Goal: Task Accomplishment & Management: Use online tool/utility

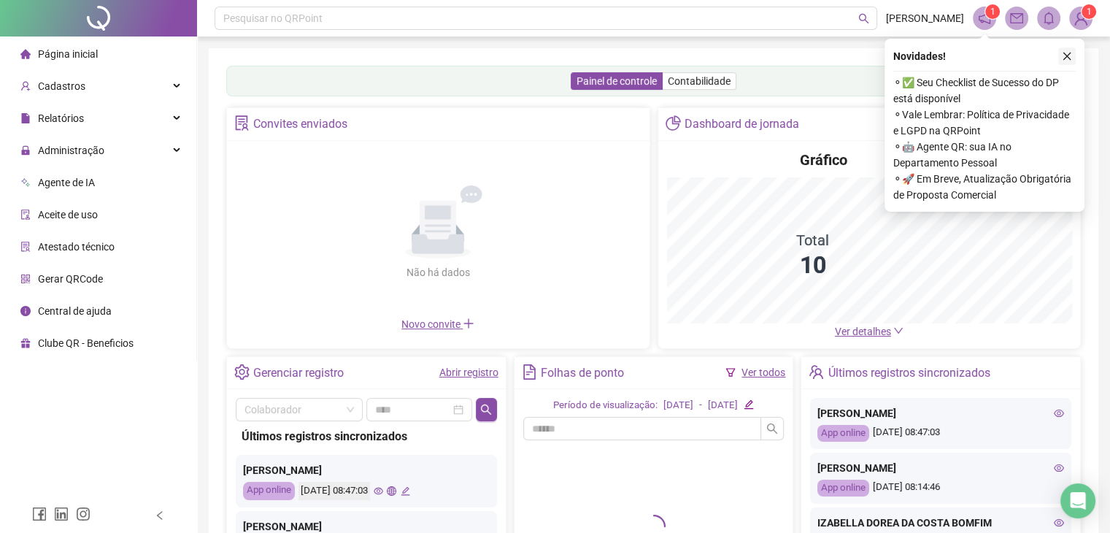
click at [1070, 55] on icon "close" at bounding box center [1067, 56] width 10 height 10
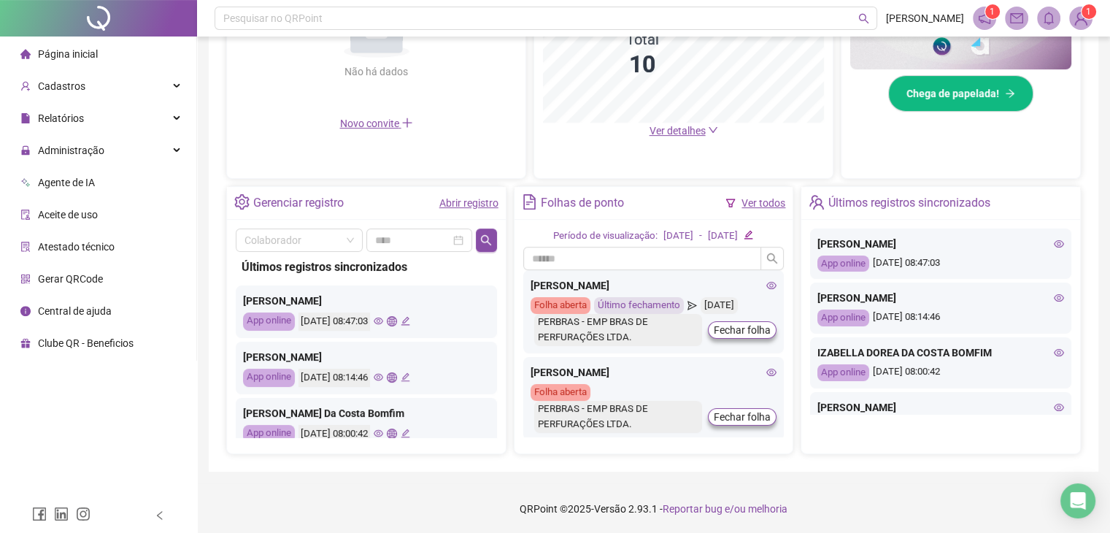
click at [383, 377] on icon "eye" at bounding box center [378, 377] width 9 height 7
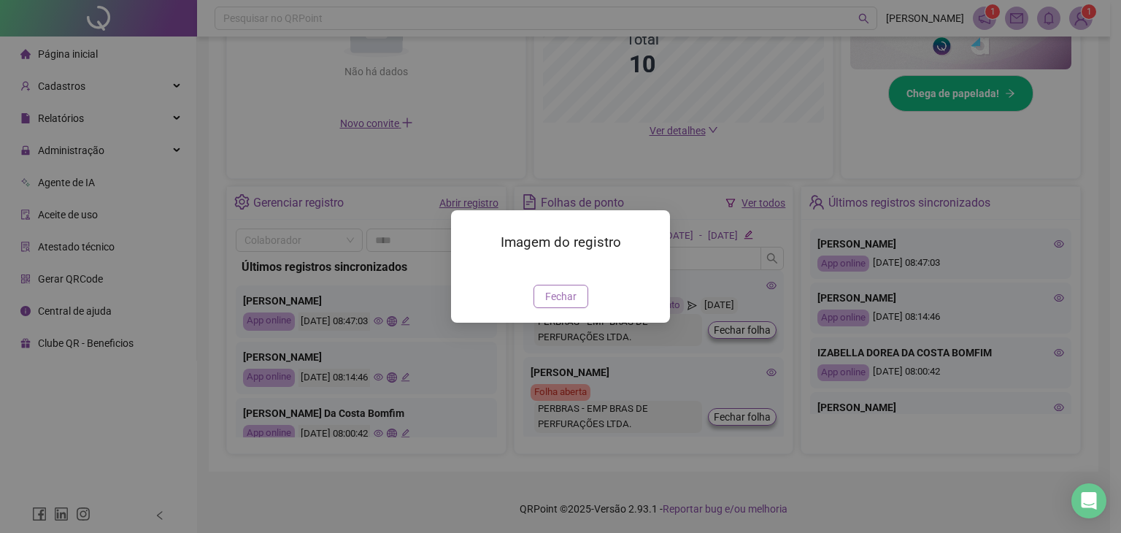
click at [568, 304] on span "Fechar" at bounding box center [560, 296] width 31 height 16
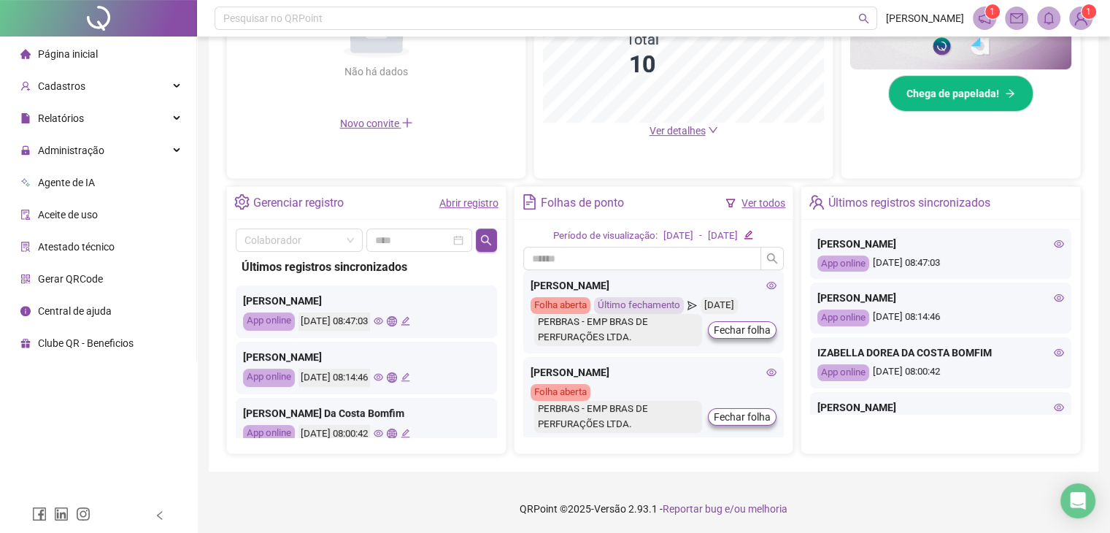
click at [396, 377] on icon "global" at bounding box center [391, 376] width 9 height 9
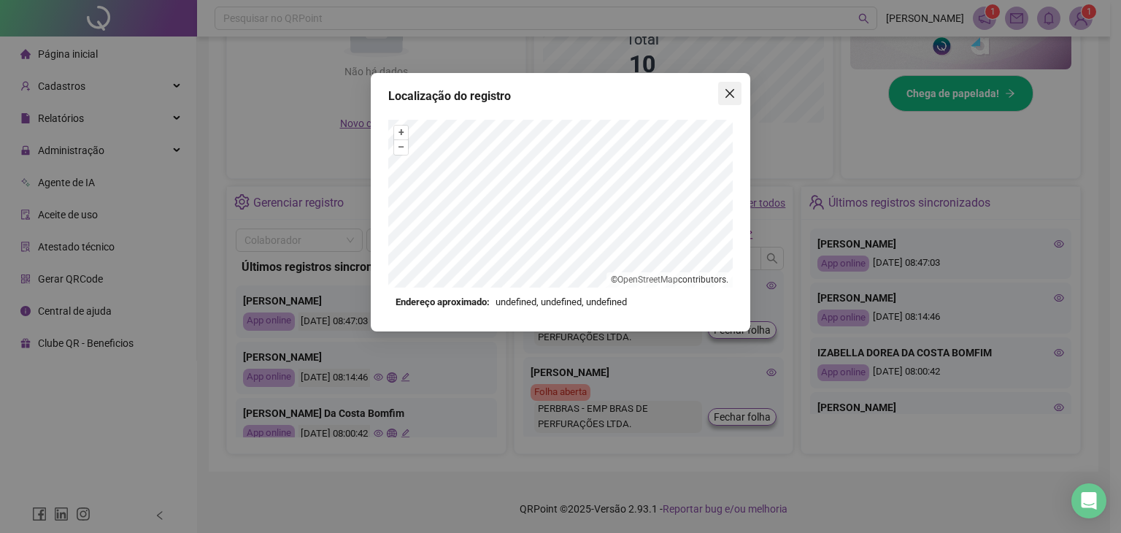
click at [730, 88] on icon "close" at bounding box center [730, 94] width 12 height 12
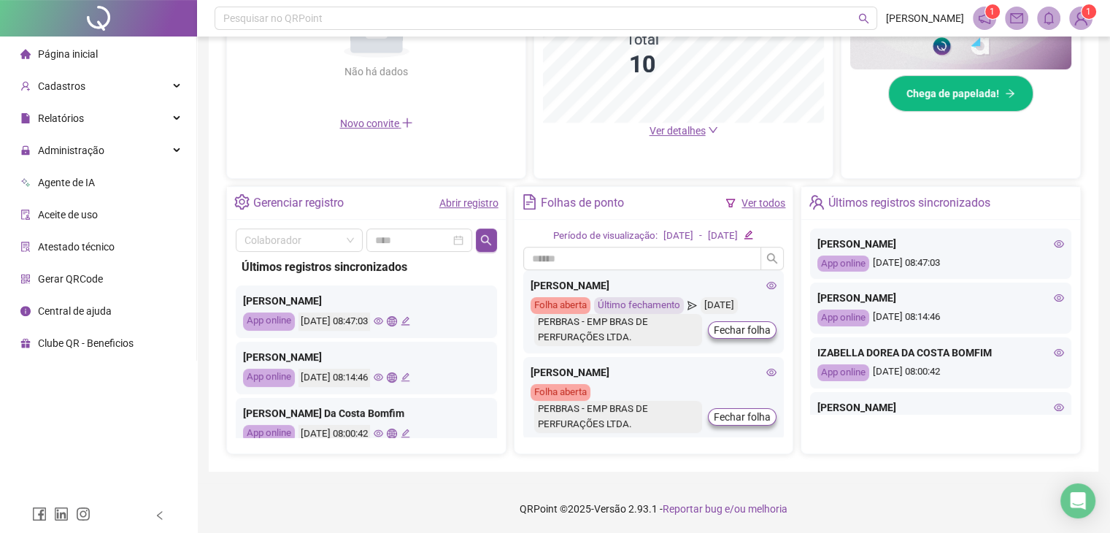
click at [383, 377] on icon "eye" at bounding box center [378, 376] width 9 height 9
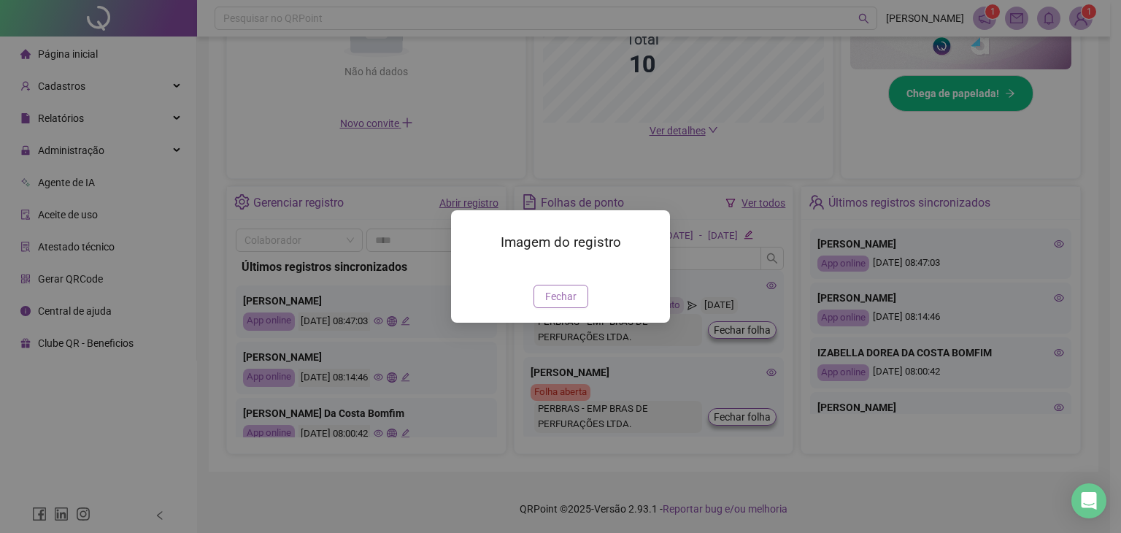
click at [561, 304] on span "Fechar" at bounding box center [560, 296] width 31 height 16
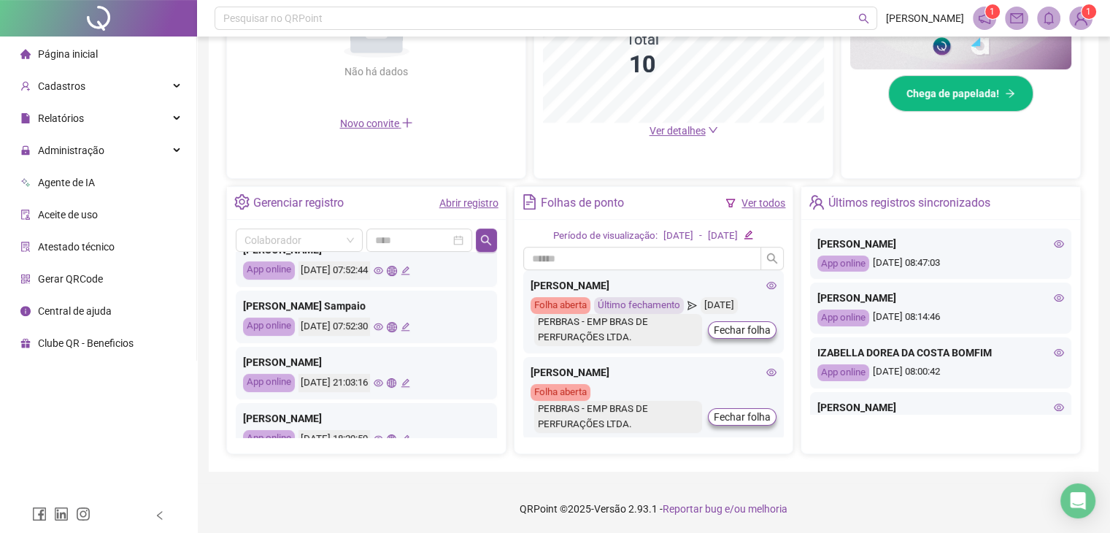
scroll to position [292, 0]
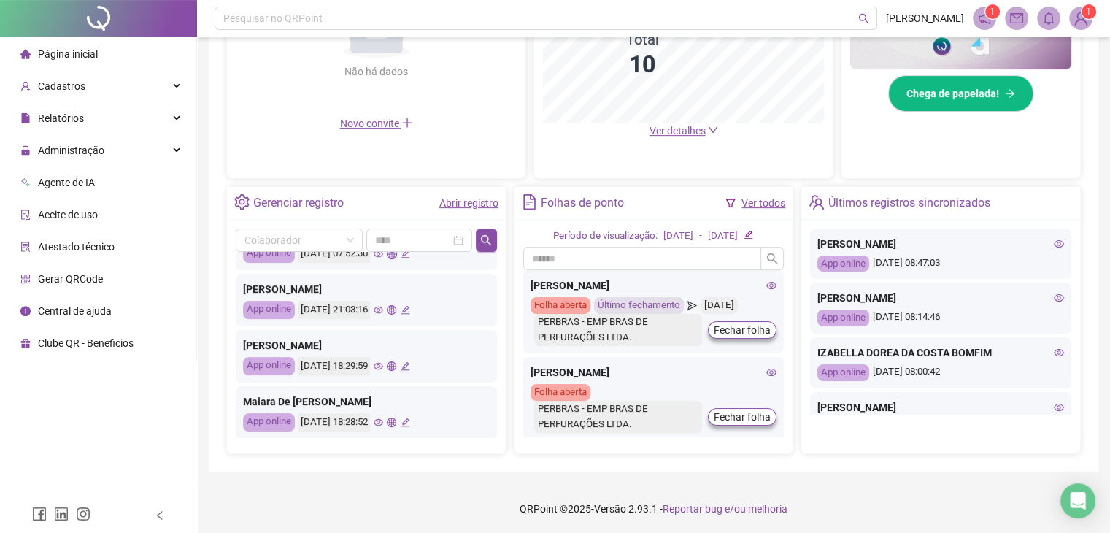
click at [383, 308] on icon "eye" at bounding box center [378, 309] width 9 height 9
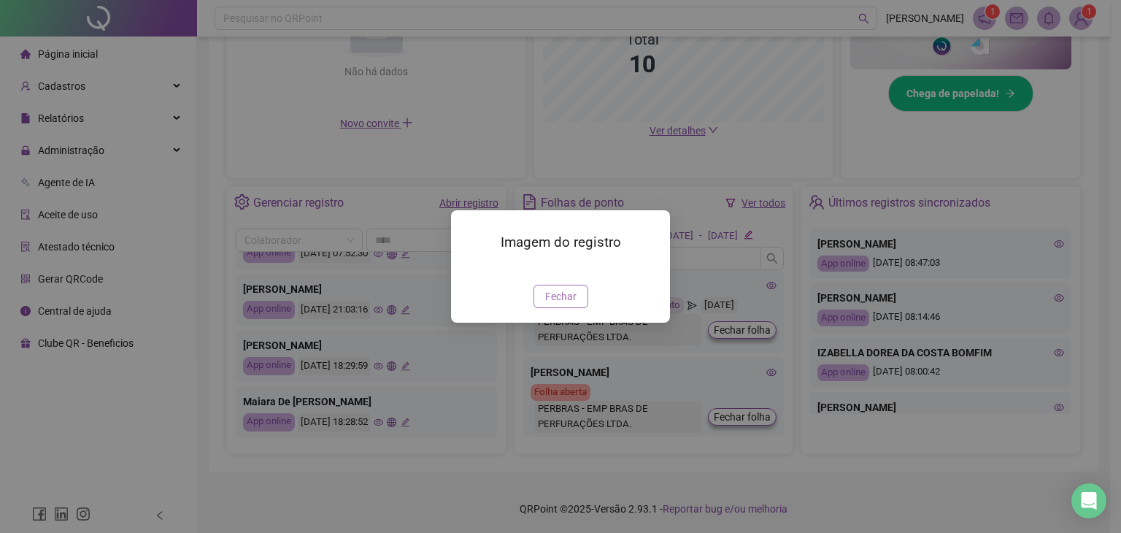
click at [555, 304] on span "Fechar" at bounding box center [560, 296] width 31 height 16
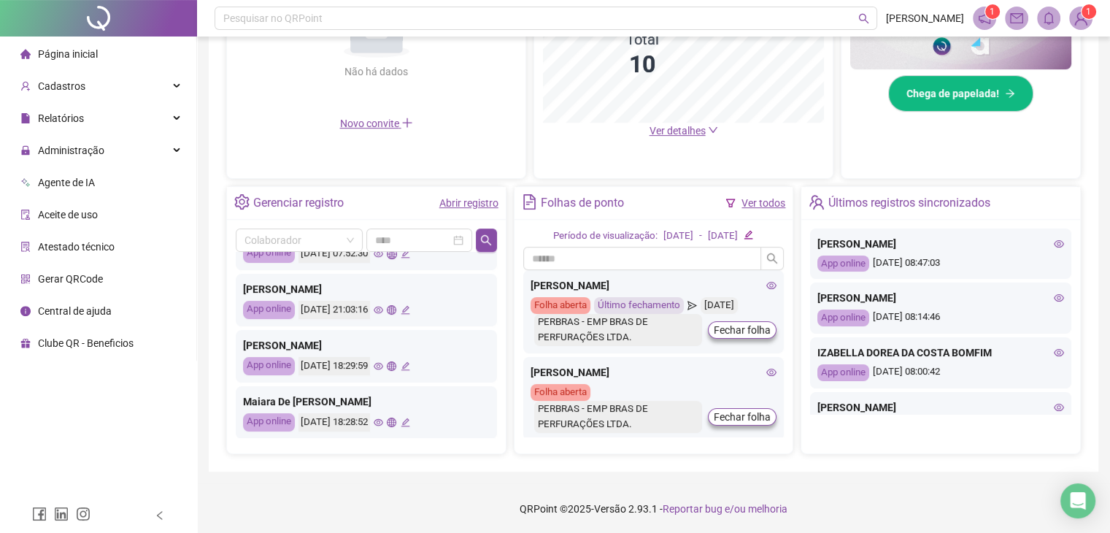
click at [396, 308] on icon "global" at bounding box center [391, 309] width 9 height 9
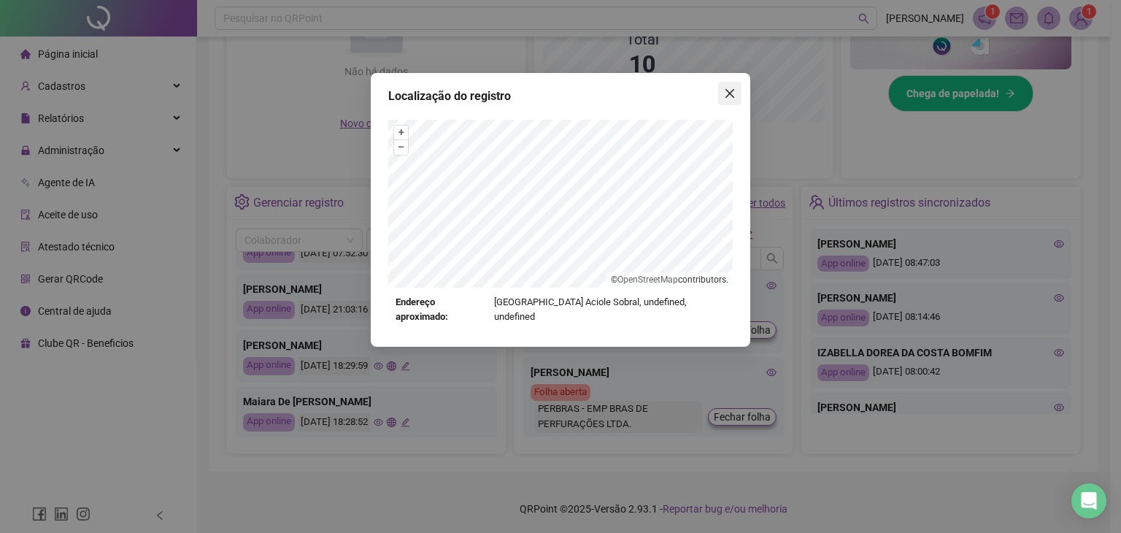
click at [733, 95] on icon "close" at bounding box center [730, 94] width 12 height 12
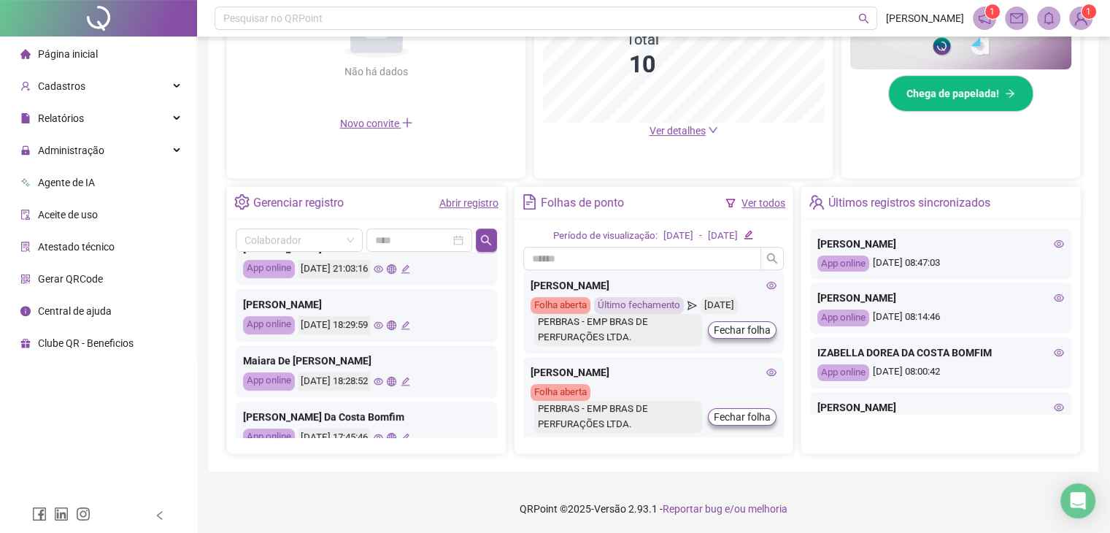
scroll to position [322, 0]
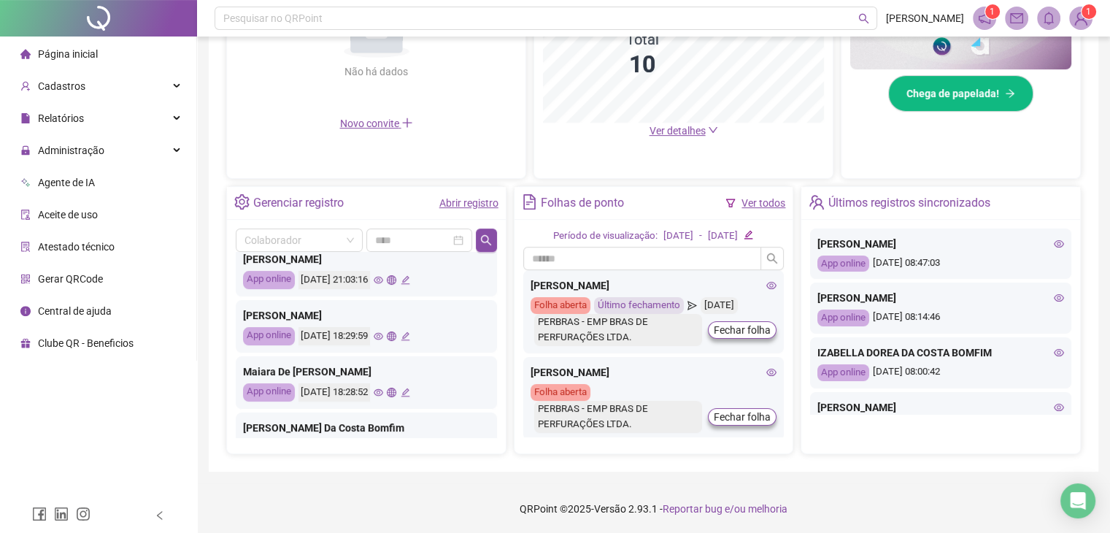
click at [760, 198] on link "Ver todos" at bounding box center [763, 203] width 44 height 12
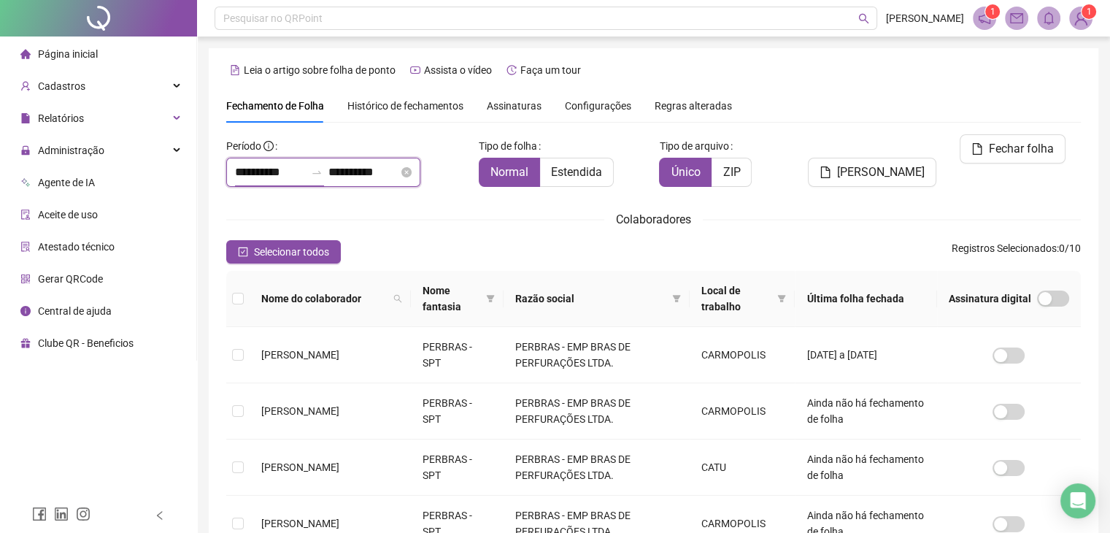
click at [296, 166] on input "**********" at bounding box center [270, 172] width 70 height 18
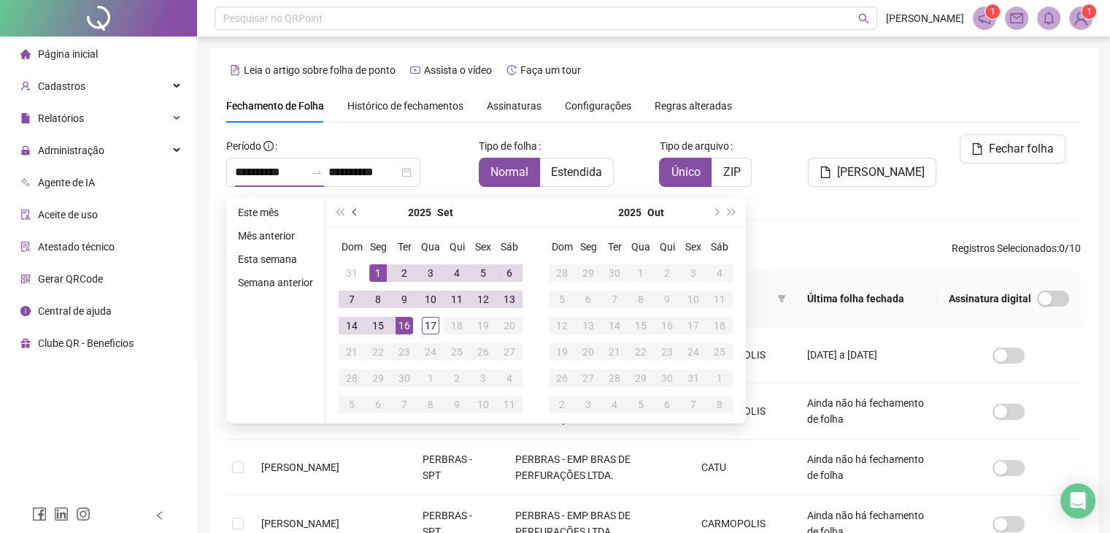
click at [353, 209] on span "prev-year" at bounding box center [355, 212] width 7 height 7
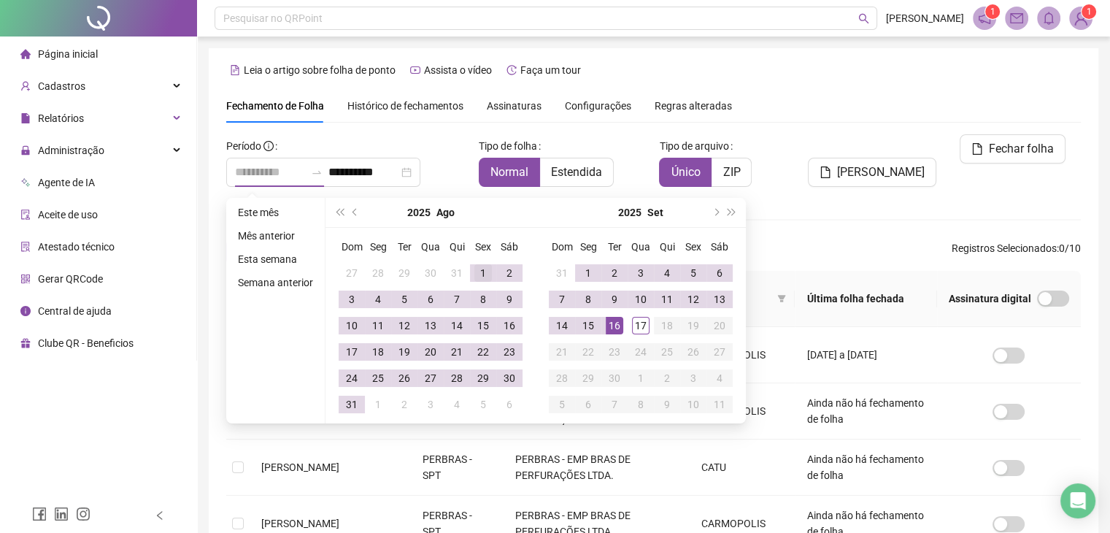
type input "**********"
click at [476, 273] on div "1" at bounding box center [483, 273] width 18 height 18
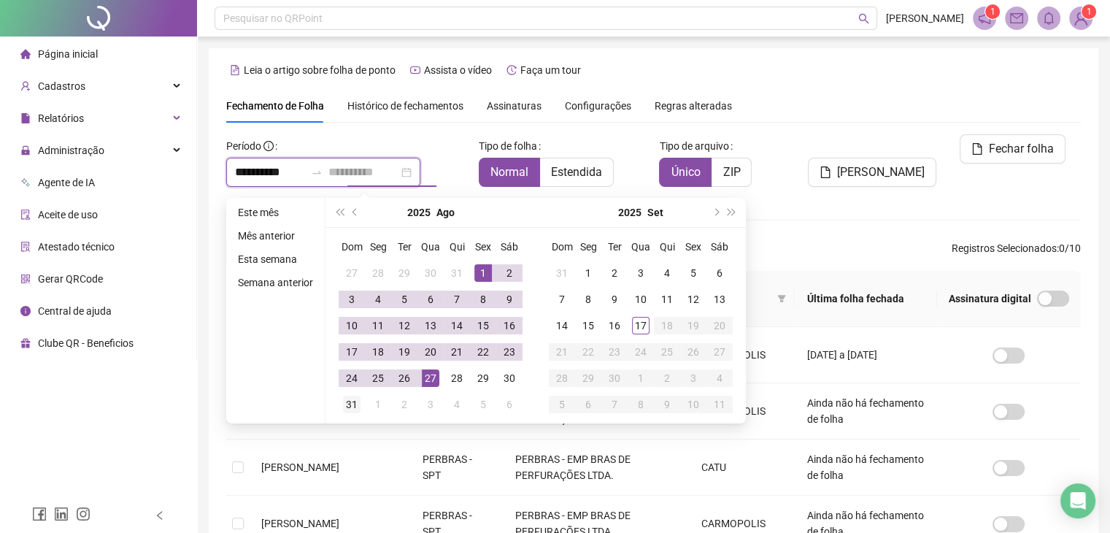
type input "**********"
click at [353, 409] on div "31" at bounding box center [352, 404] width 18 height 18
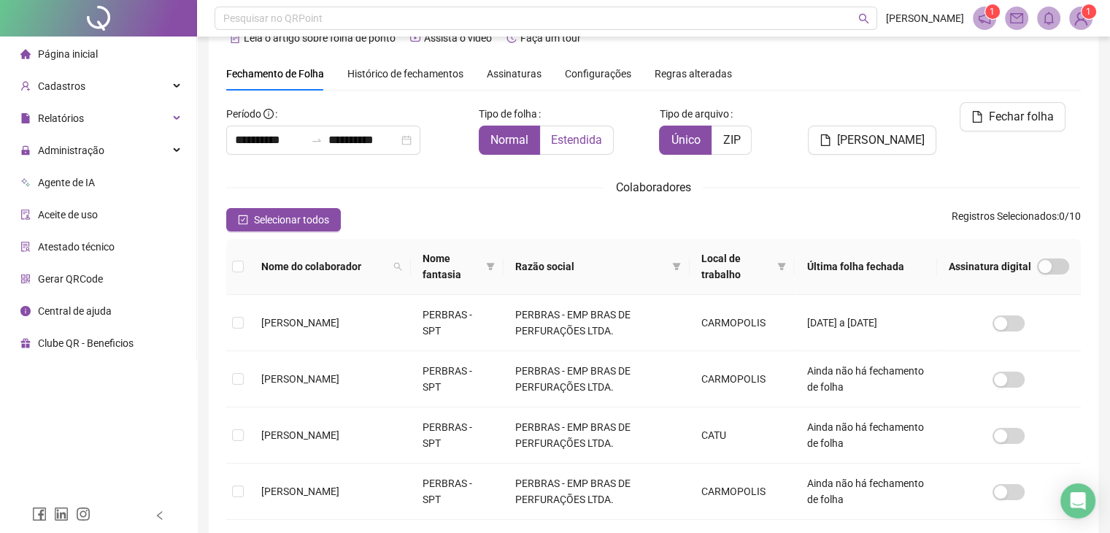
click at [574, 138] on span "Estendida" at bounding box center [576, 140] width 51 height 14
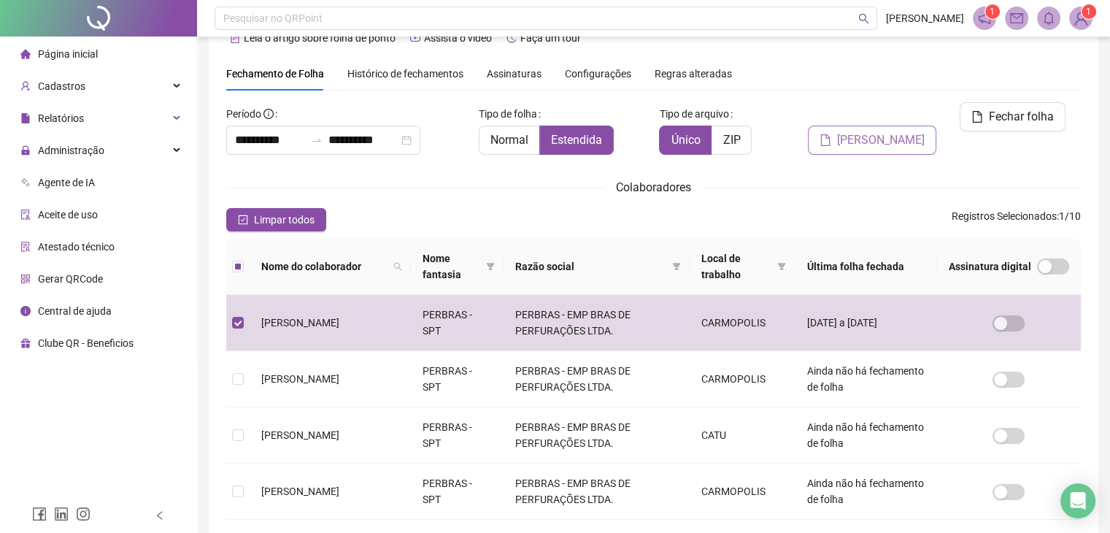
click at [879, 131] on span "Gerar espelho" at bounding box center [881, 140] width 88 height 18
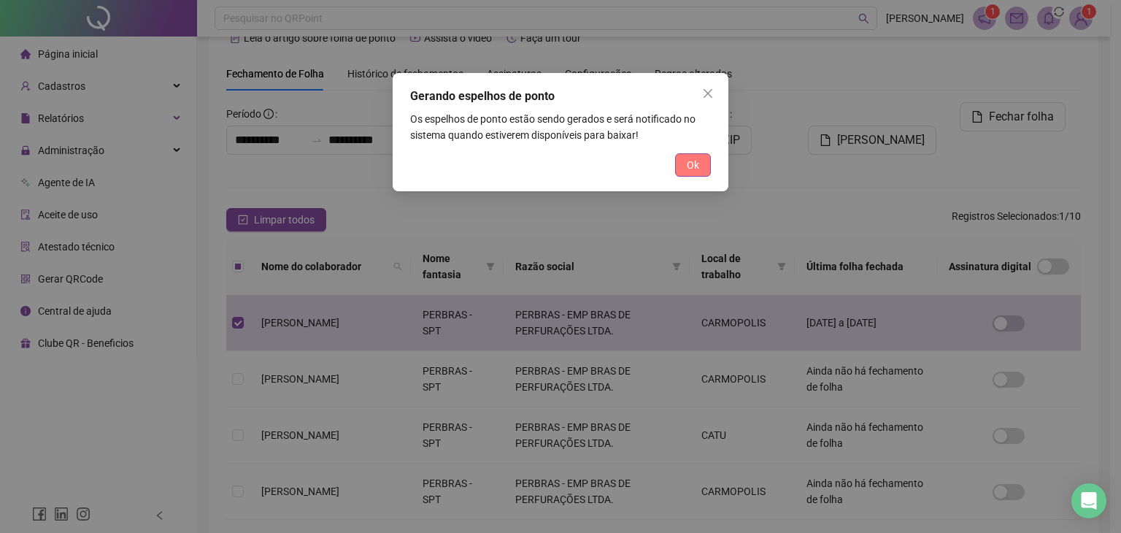
click at [695, 169] on span "Ok" at bounding box center [693, 165] width 12 height 16
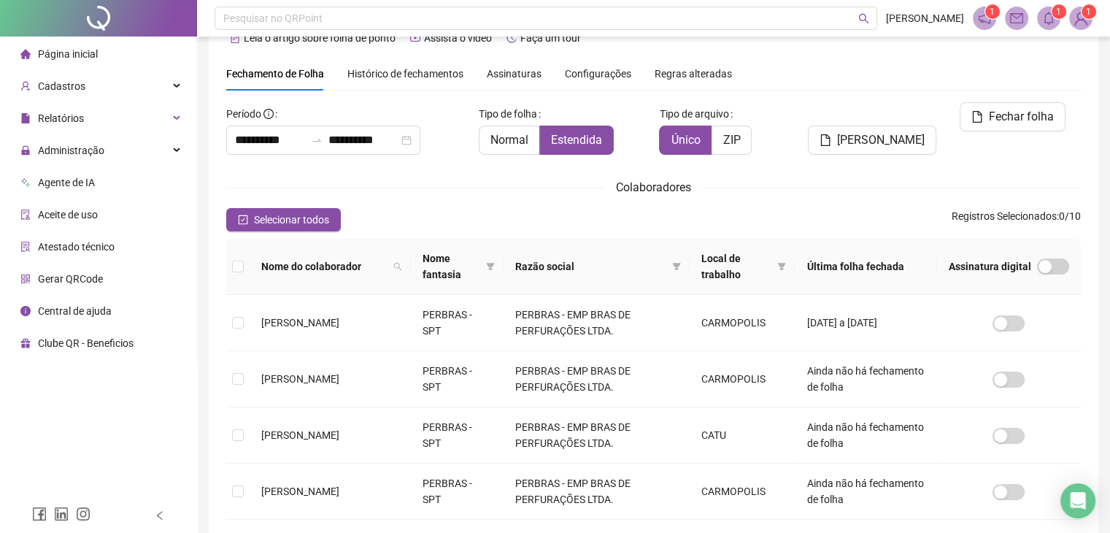
click at [1046, 12] on icon "bell" at bounding box center [1048, 18] width 13 height 13
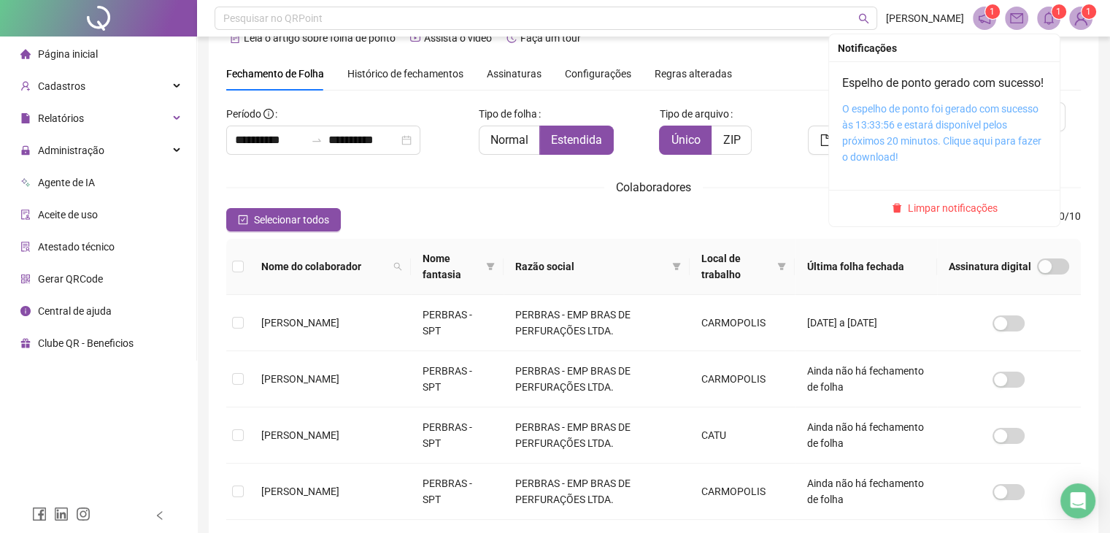
click at [908, 130] on link "O espelho de ponto foi gerado com sucesso às 13:33:56 e estará disponível pelos…" at bounding box center [941, 133] width 199 height 60
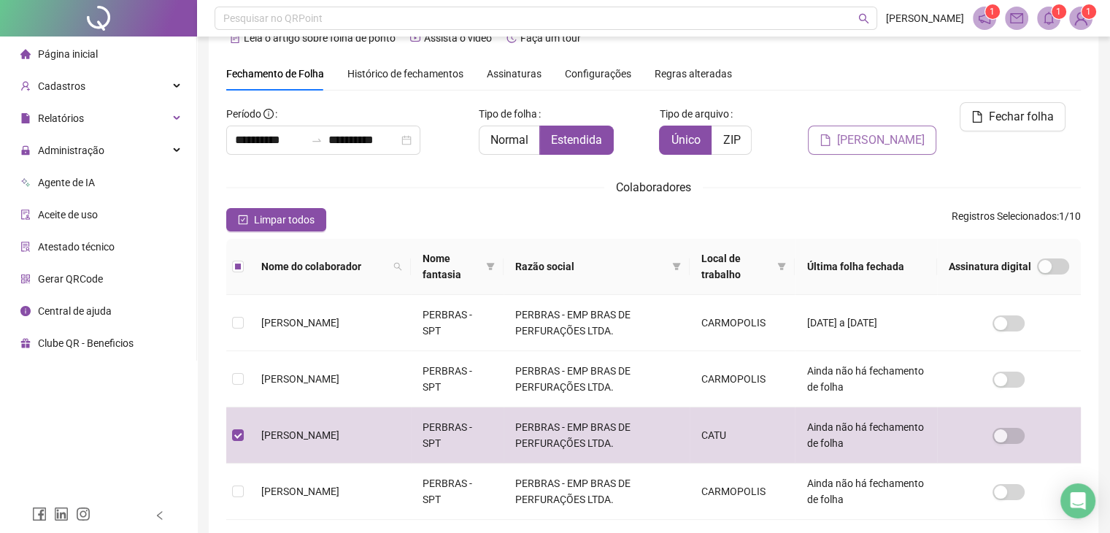
click at [831, 134] on icon "file" at bounding box center [825, 140] width 12 height 12
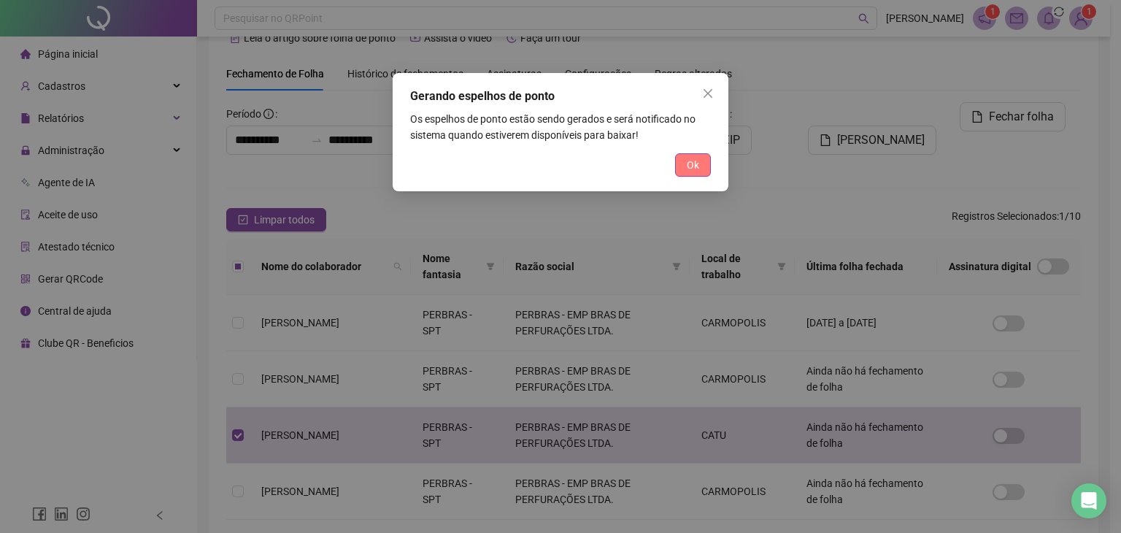
click at [692, 167] on span "Ok" at bounding box center [693, 165] width 12 height 16
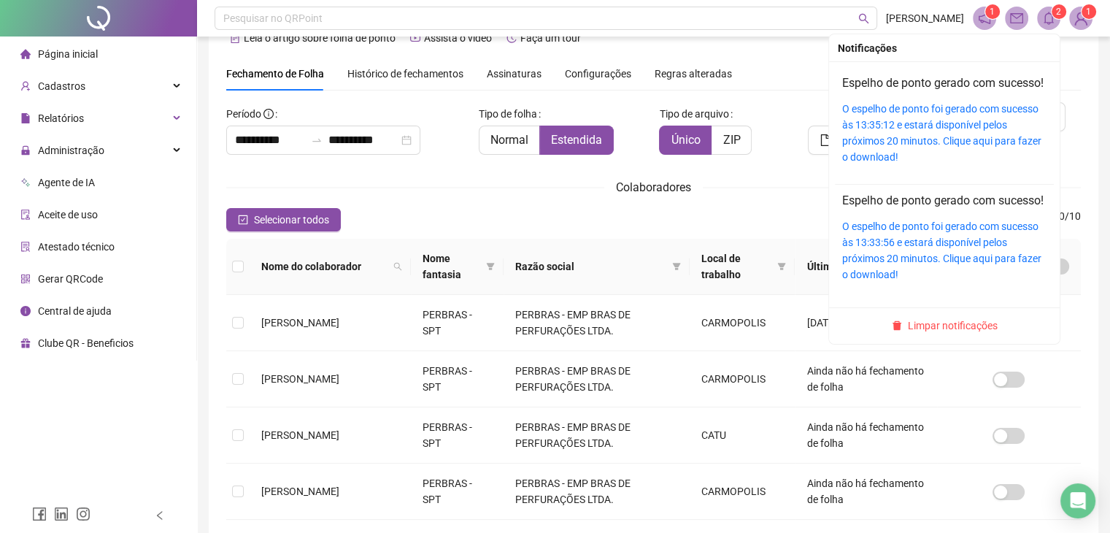
click at [939, 148] on div "O espelho de ponto foi gerado com sucesso às 13:35:12 e estará disponível pelos…" at bounding box center [944, 133] width 204 height 64
click at [1046, 18] on icon "bell" at bounding box center [1048, 18] width 13 height 13
click at [944, 118] on link "O espelho de ponto foi gerado com sucesso às 13:35:12 e estará disponível pelos…" at bounding box center [941, 133] width 199 height 60
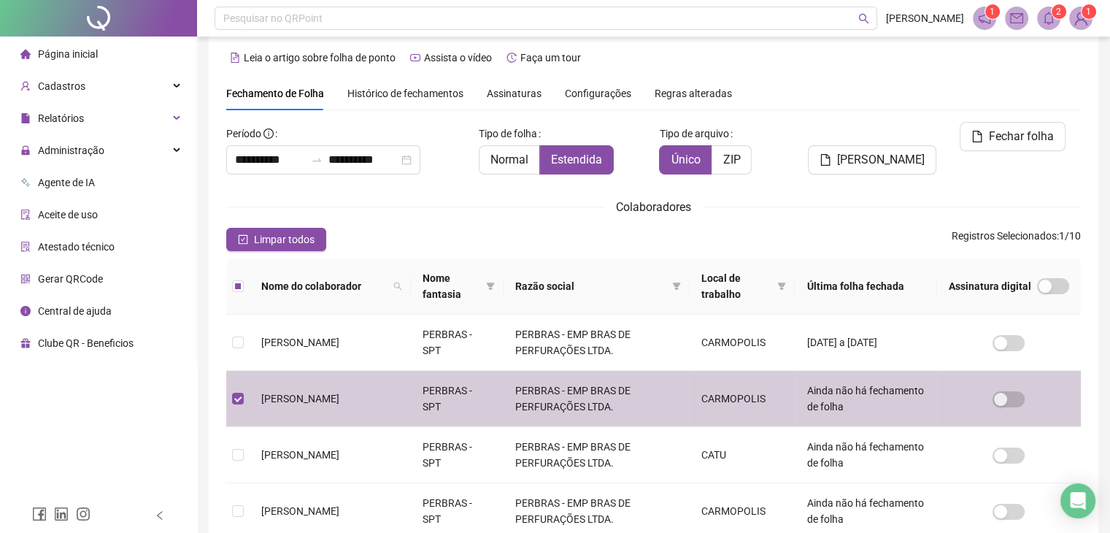
scroll to position [0, 0]
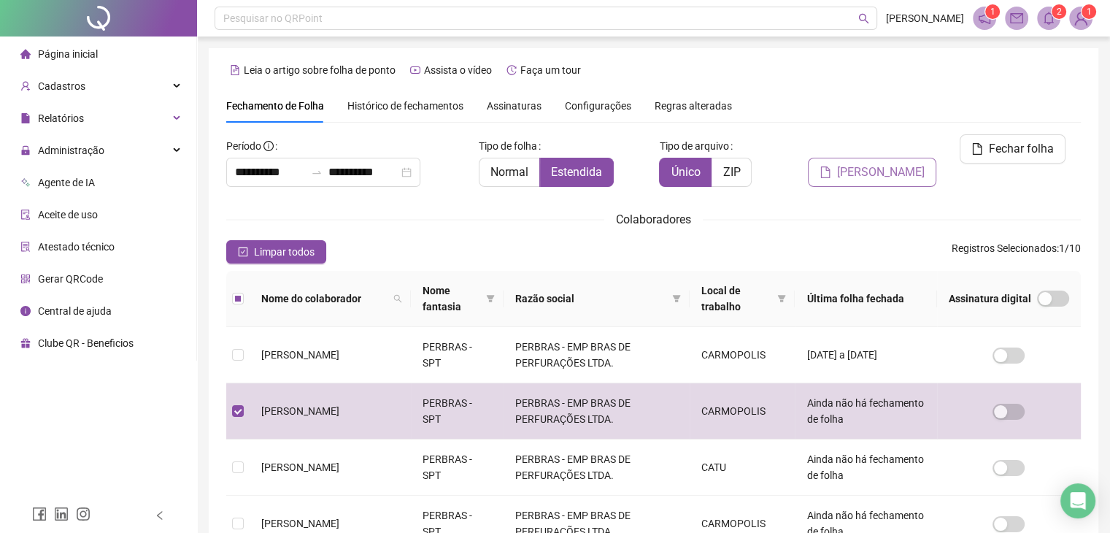
click at [884, 163] on span "Gerar espelho" at bounding box center [881, 172] width 88 height 18
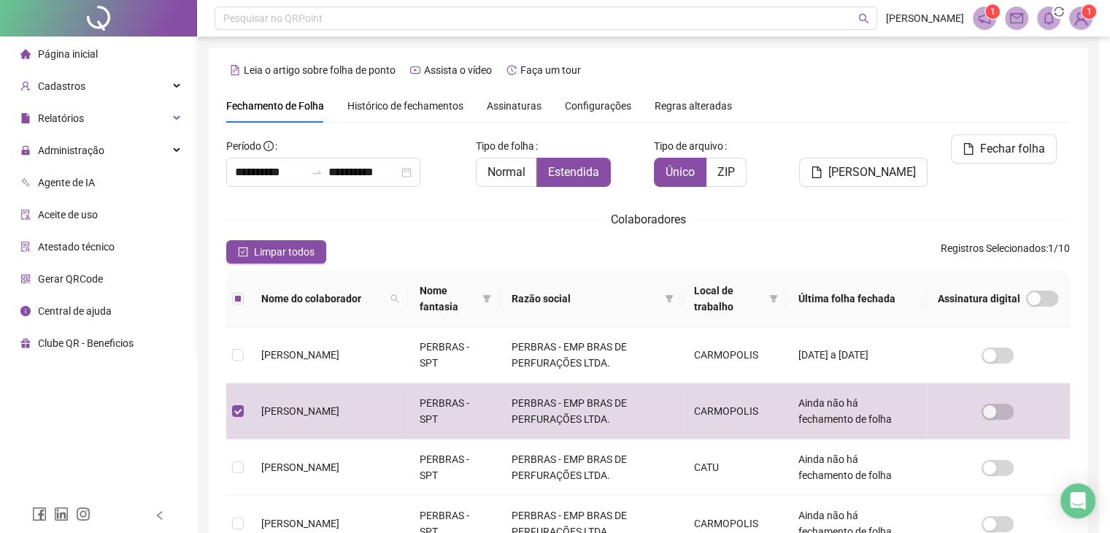
scroll to position [32, 0]
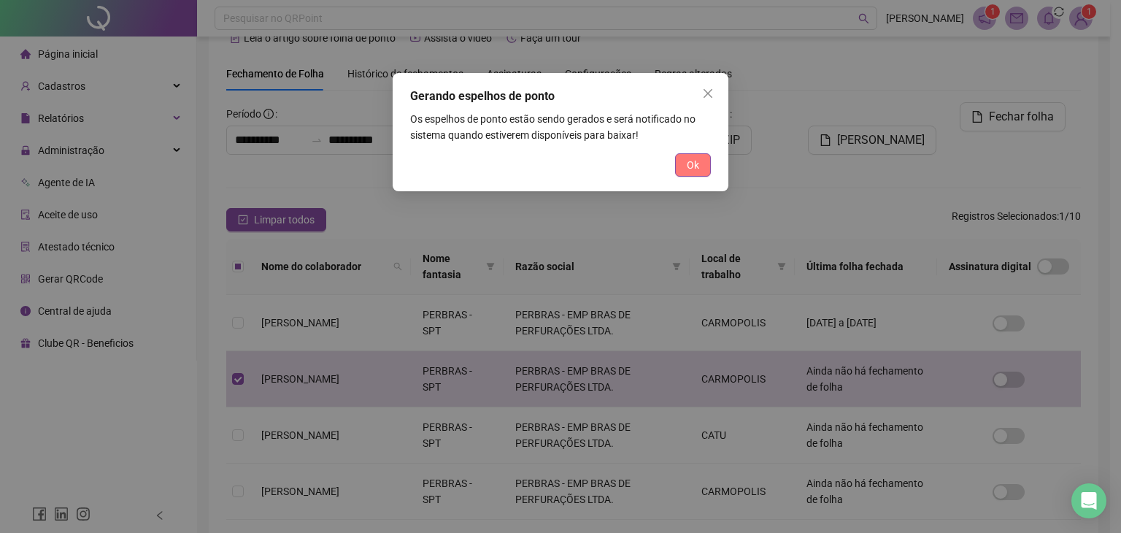
click at [685, 161] on button "Ok" at bounding box center [693, 164] width 36 height 23
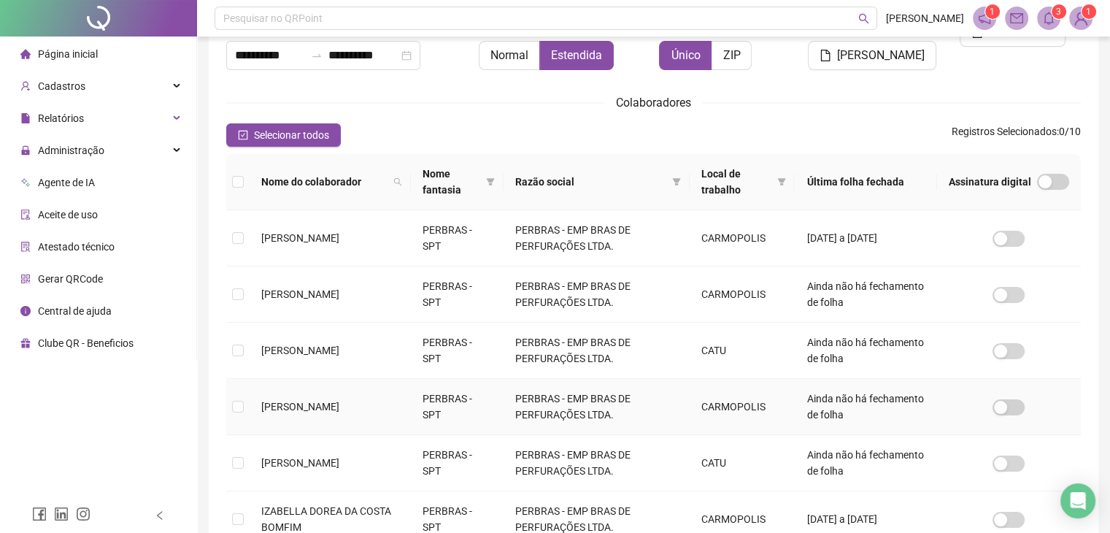
scroll to position [0, 0]
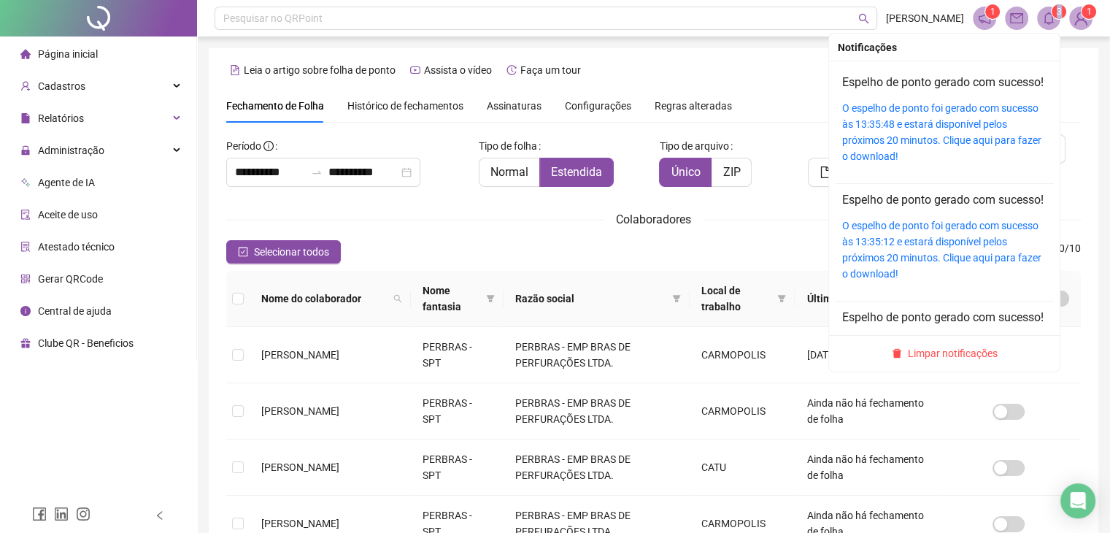
click at [1058, 15] on span "3" at bounding box center [1059, 12] width 5 height 10
click at [910, 129] on link "O espelho de ponto foi gerado com sucesso às 13:35:48 e estará disponível pelos…" at bounding box center [941, 132] width 199 height 60
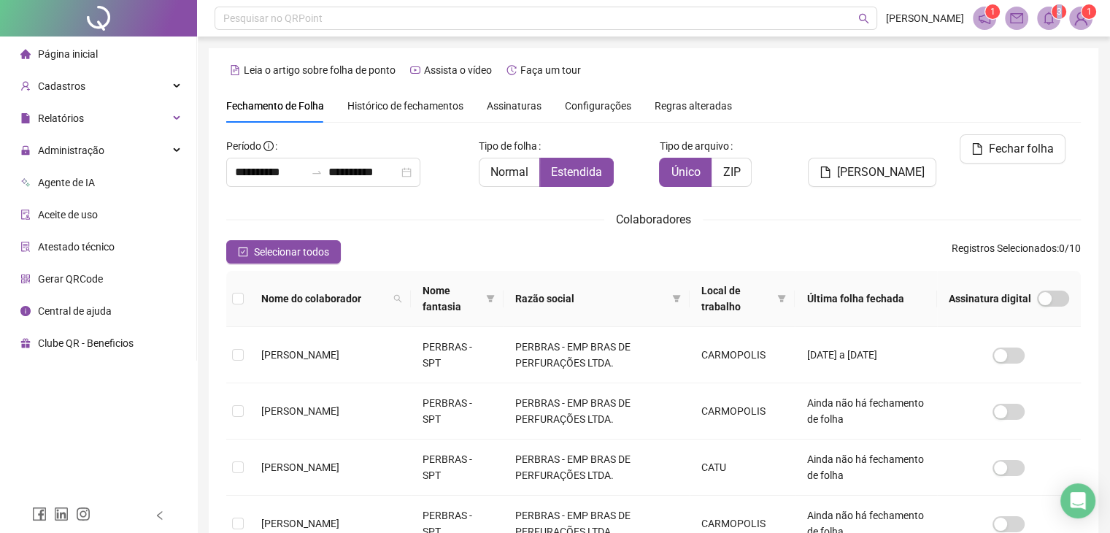
click at [1079, 14] on img at bounding box center [1081, 18] width 22 height 22
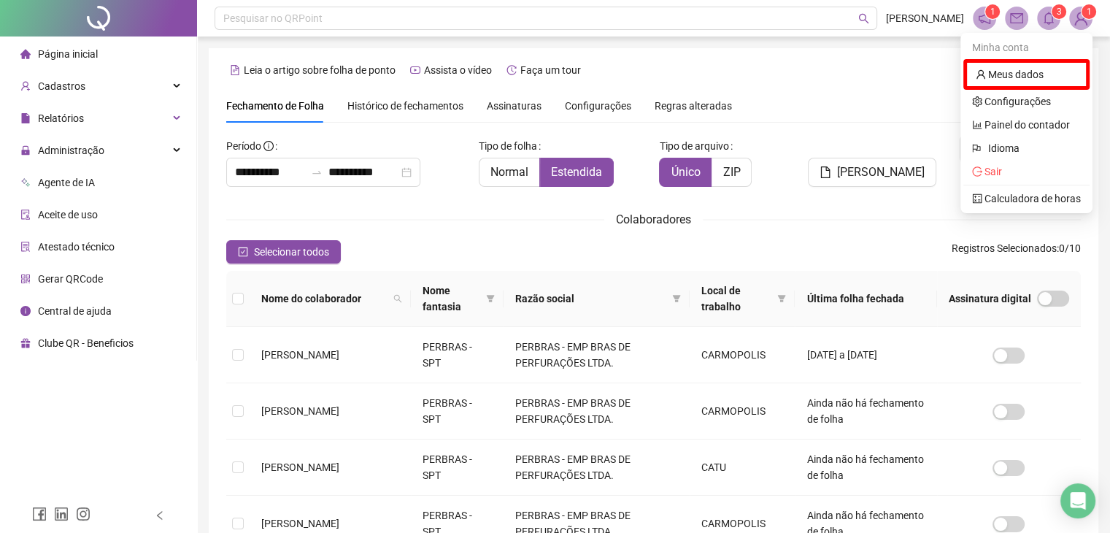
click at [984, 19] on icon "notification" at bounding box center [984, 18] width 13 height 13
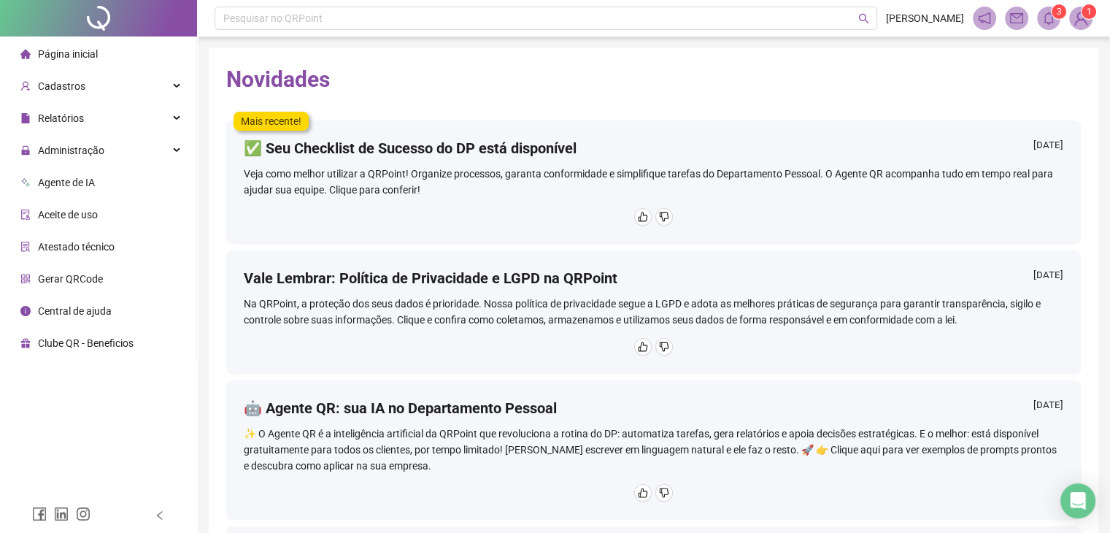
click at [82, 59] on span "Página inicial" at bounding box center [68, 54] width 60 height 12
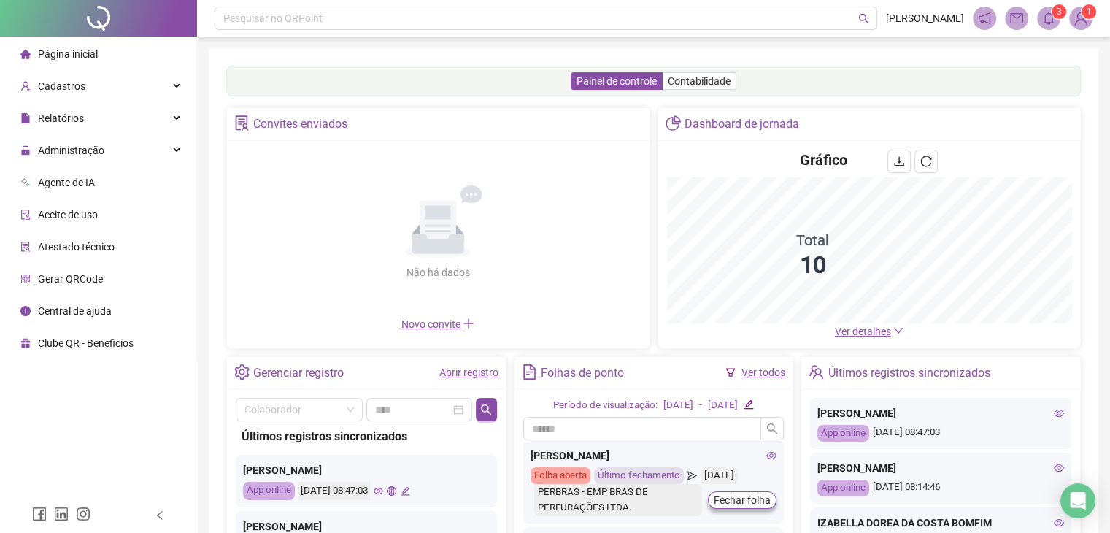
click at [873, 327] on span "Ver detalhes" at bounding box center [863, 331] width 56 height 12
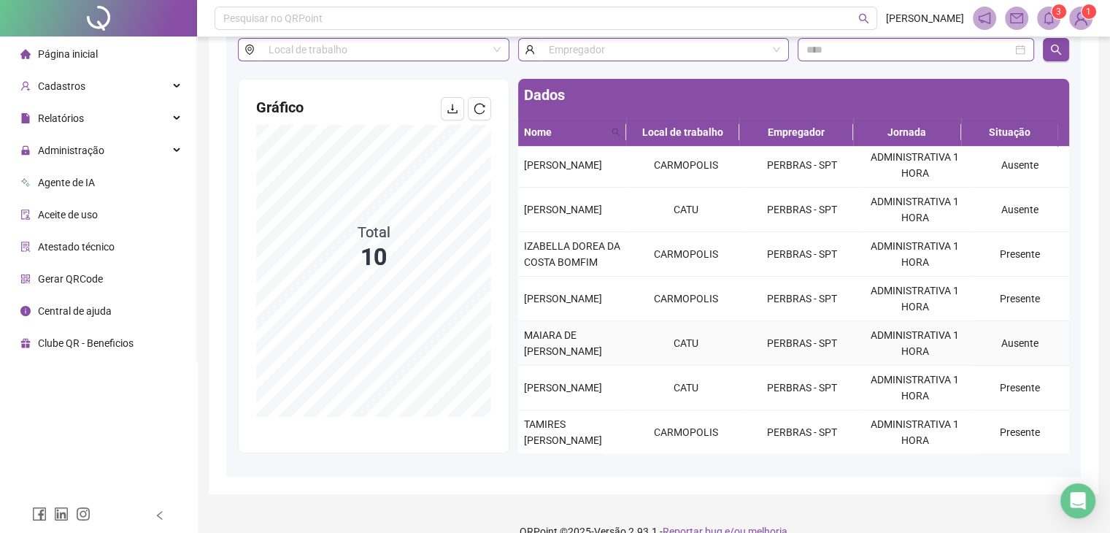
scroll to position [123, 0]
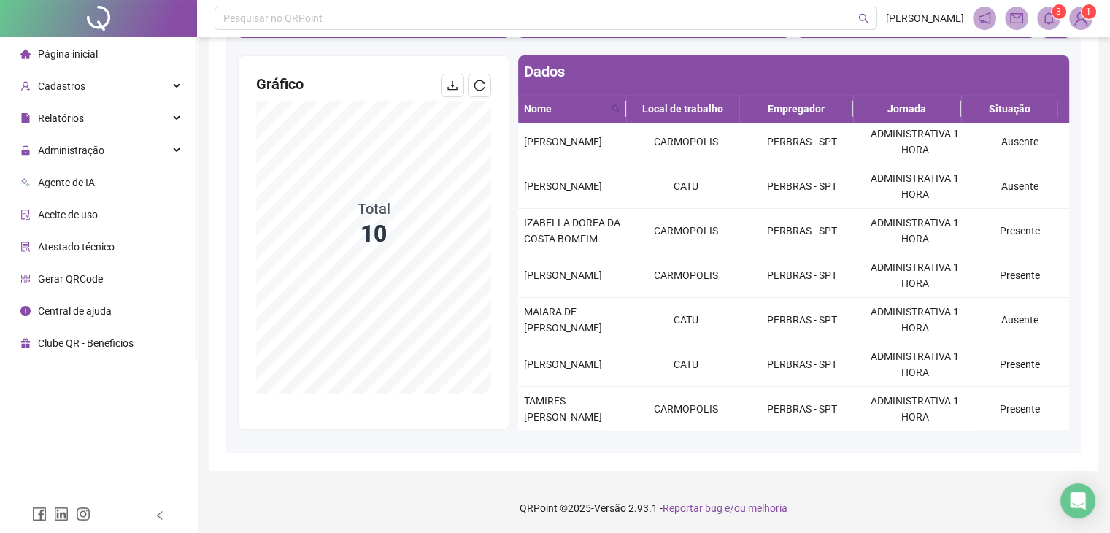
click at [89, 55] on span "Página inicial" at bounding box center [68, 54] width 60 height 12
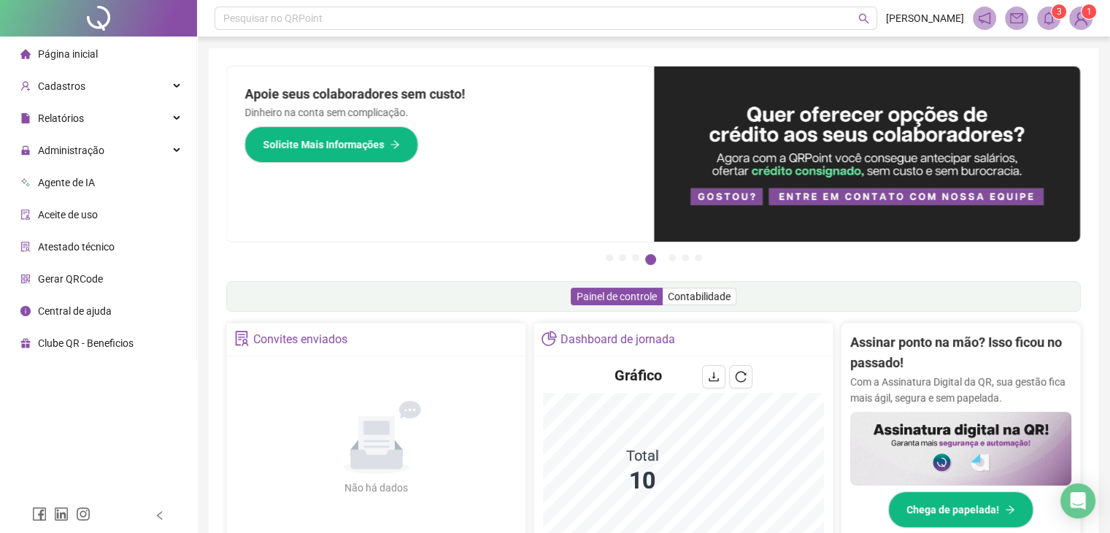
click at [1089, 15] on span "1" at bounding box center [1088, 12] width 5 height 10
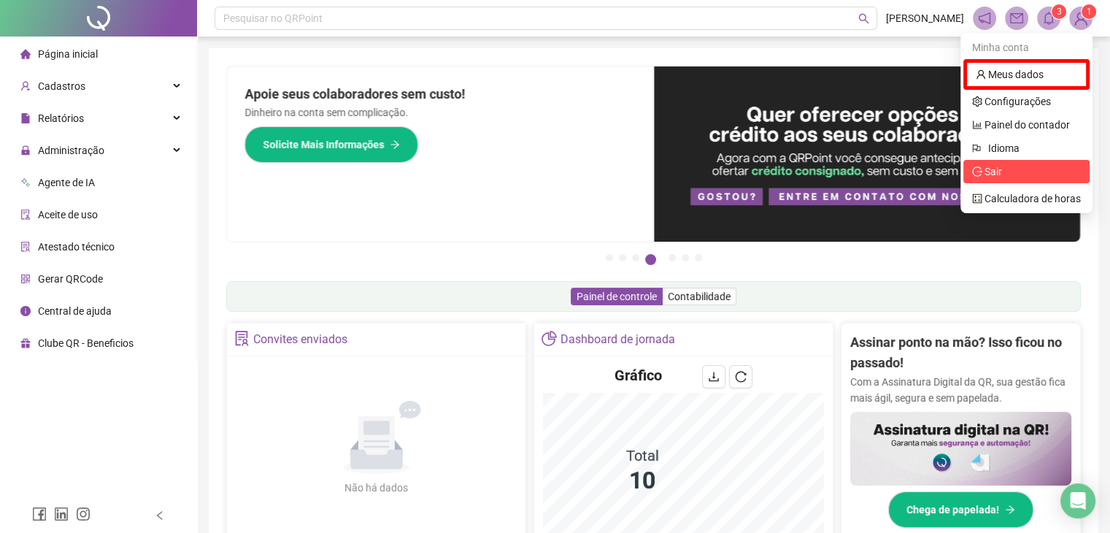
click at [996, 174] on span "Sair" at bounding box center [993, 172] width 18 height 12
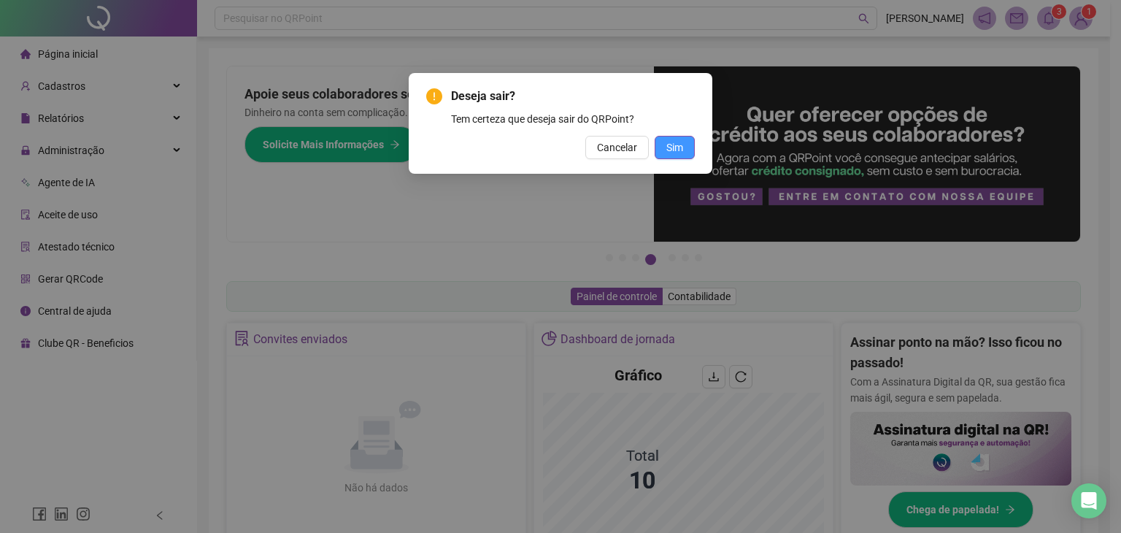
click at [678, 150] on span "Sim" at bounding box center [674, 147] width 17 height 16
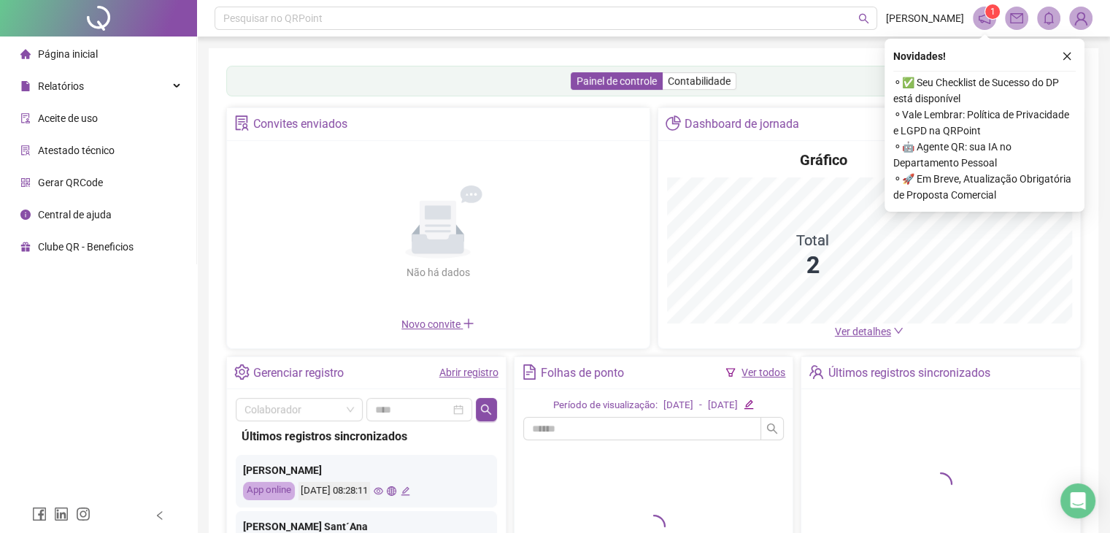
click at [1097, 312] on div "Painel de controle Contabilidade Convites enviados Não há dados Não há dados No…" at bounding box center [653, 344] width 889 height 592
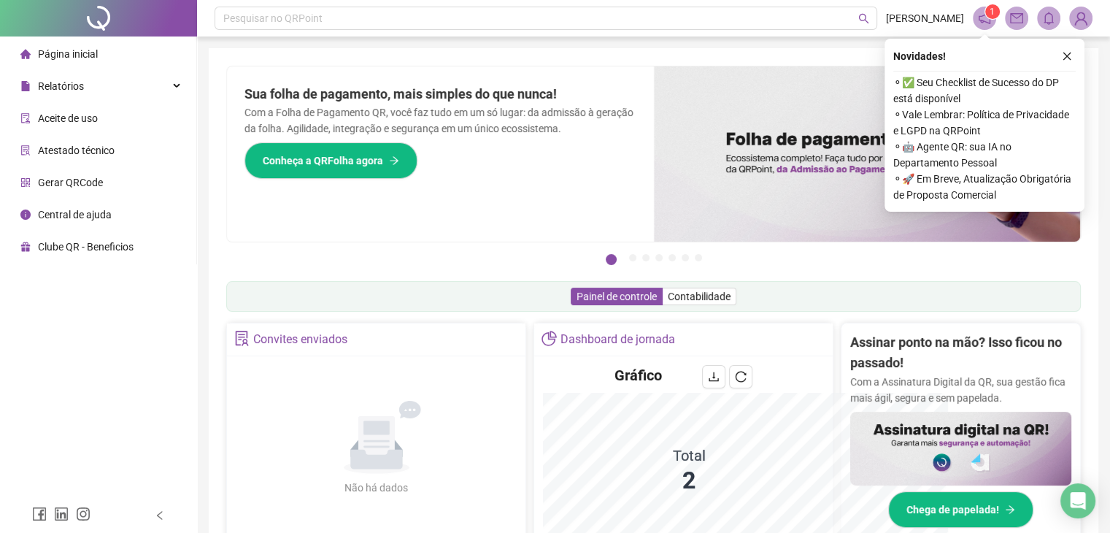
scroll to position [173, 0]
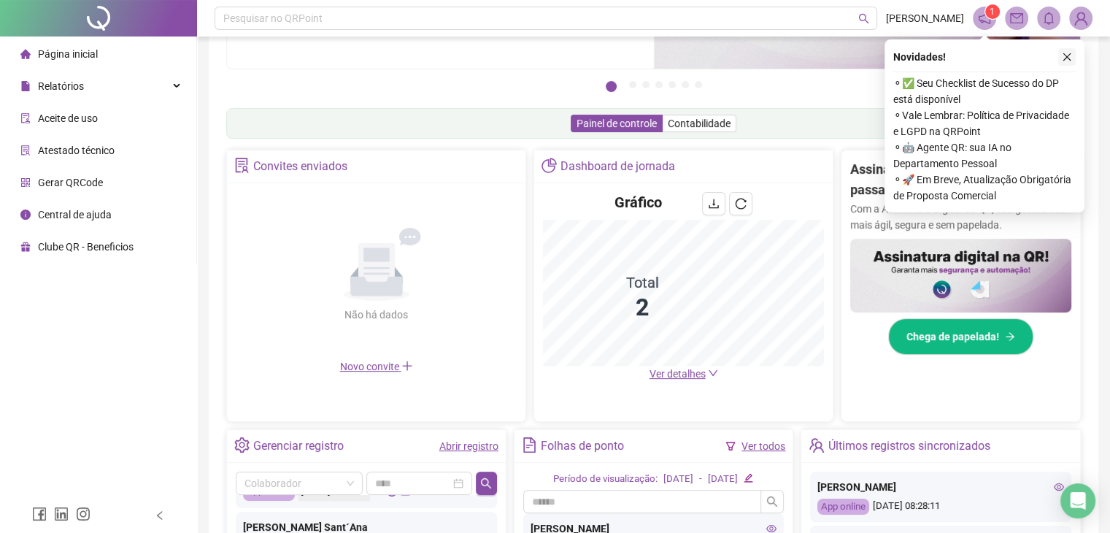
click at [1066, 60] on icon "close" at bounding box center [1067, 57] width 10 height 10
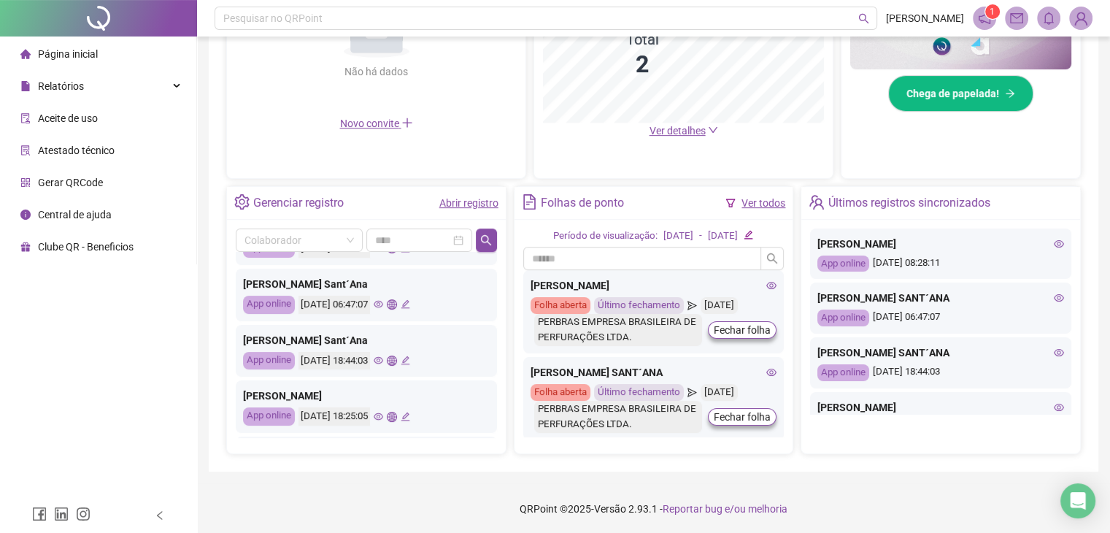
scroll to position [0, 0]
